Goal: Find specific page/section: Find specific page/section

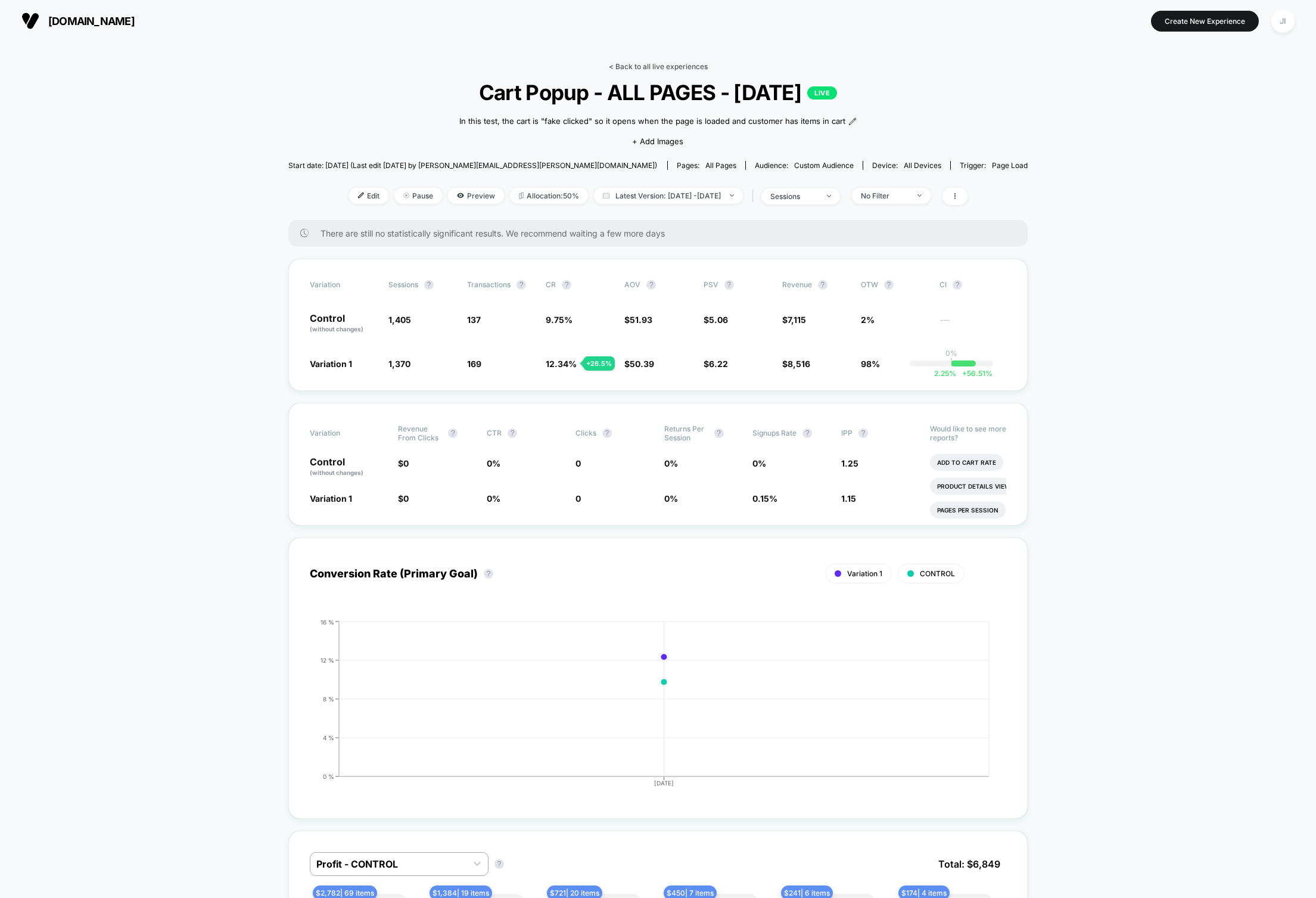
click at [641, 63] on link "< Back to all live experiences" at bounding box center [658, 66] width 99 height 9
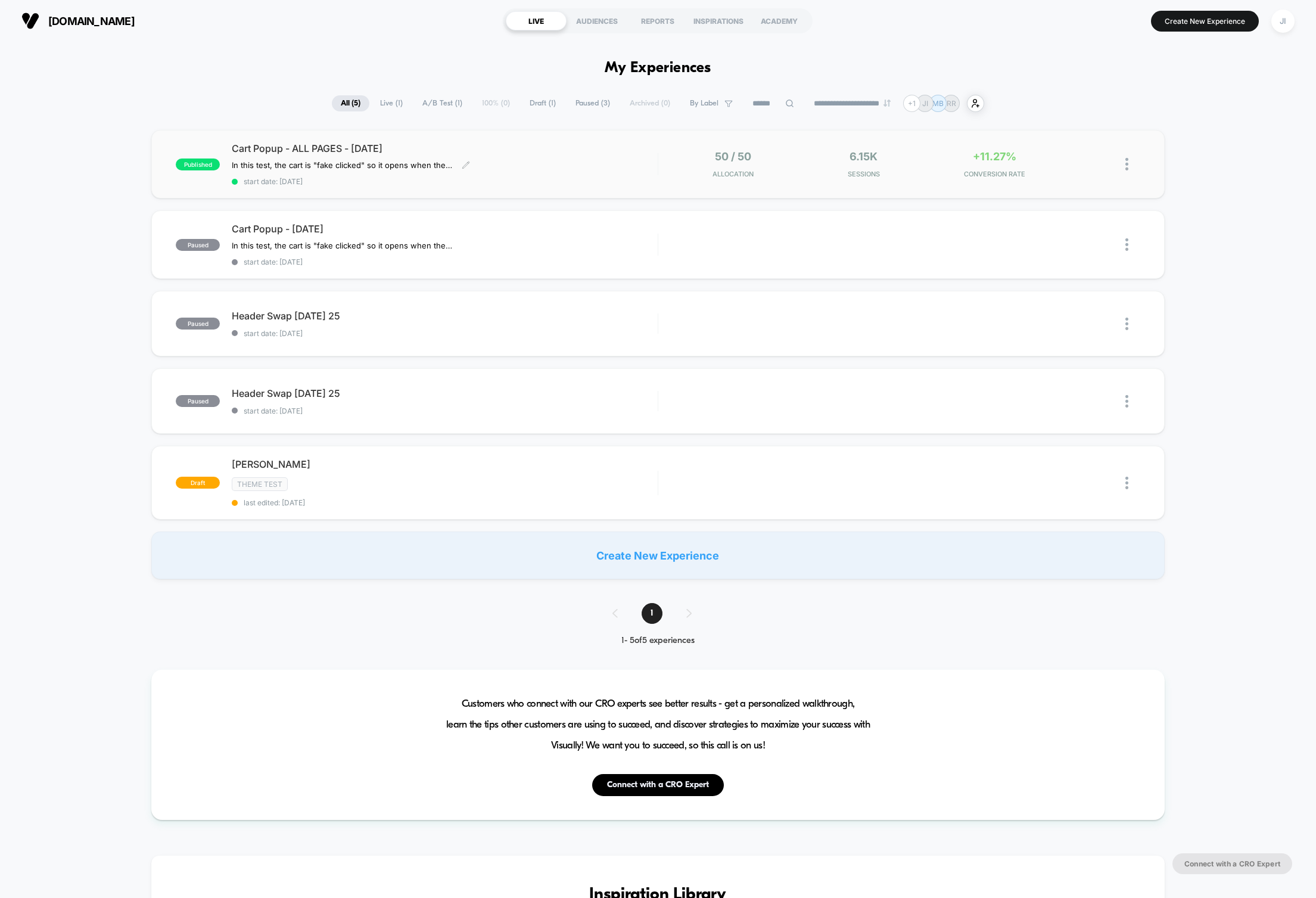
click at [540, 161] on div "Cart Popup - ALL PAGES - [DATE] In this test, the cart is "fake clicked" so it …" at bounding box center [445, 165] width 426 height 44
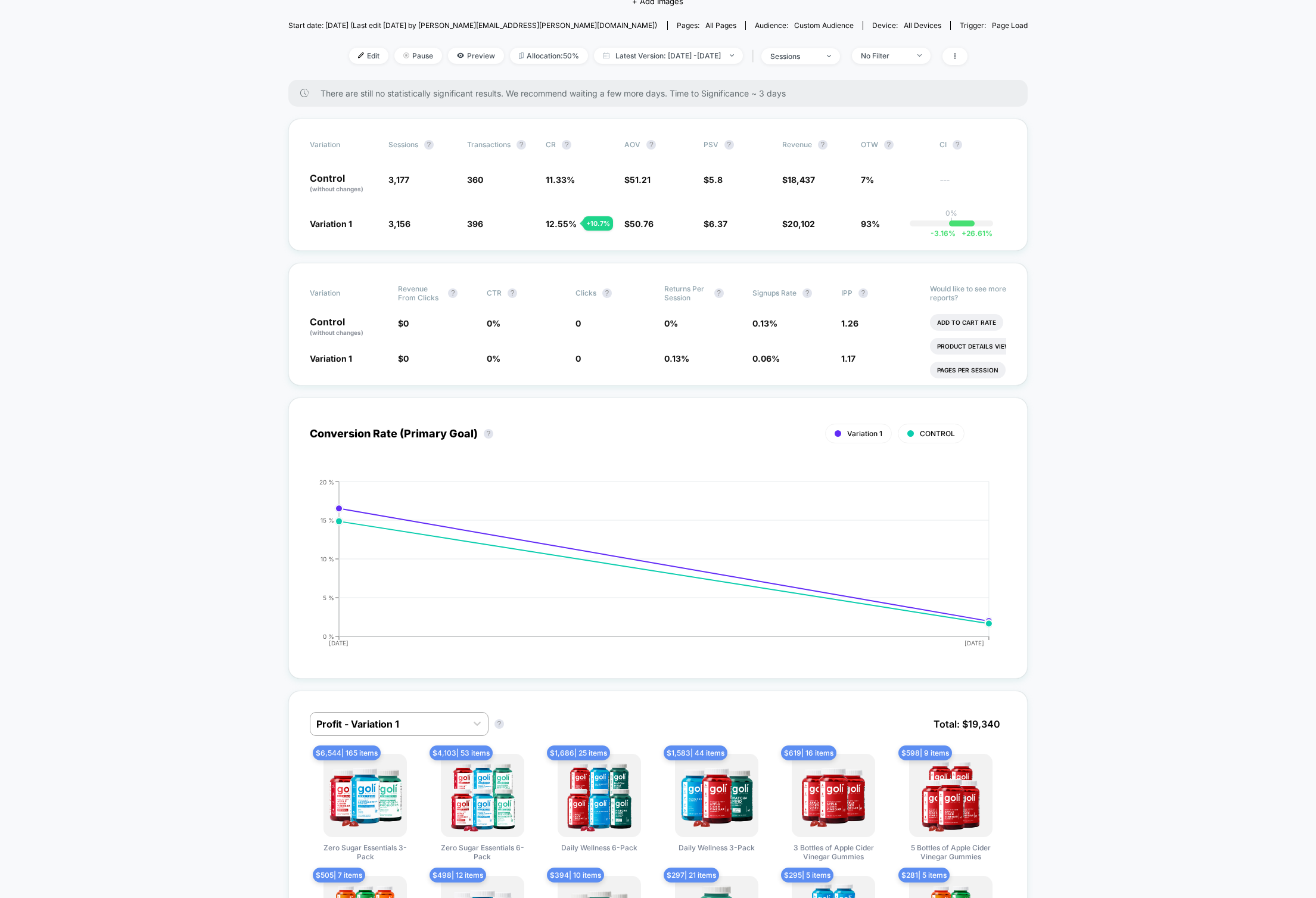
scroll to position [131, 0]
